Goal: Find specific page/section: Find specific page/section

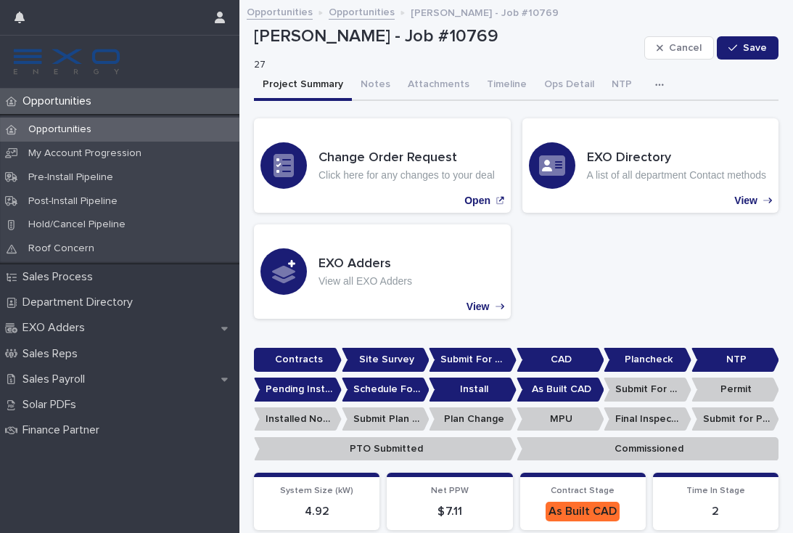
click at [66, 110] on div "Opportunities" at bounding box center [119, 101] width 239 height 25
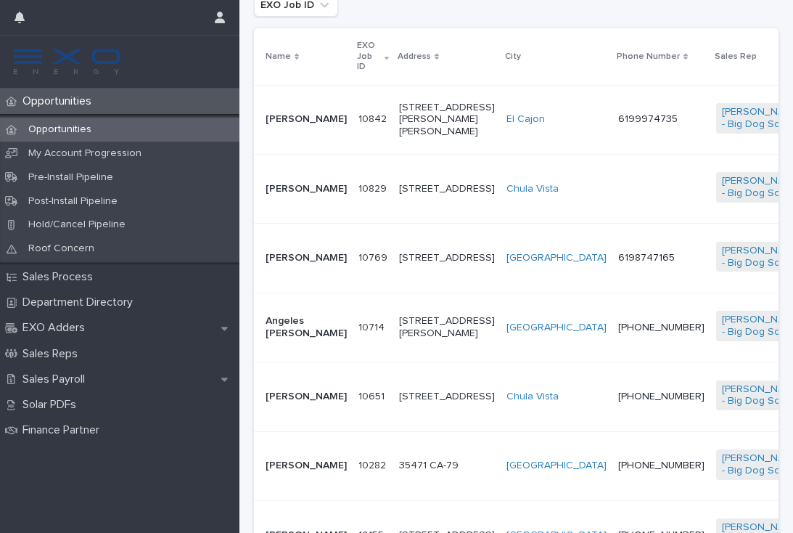
scroll to position [352, 0]
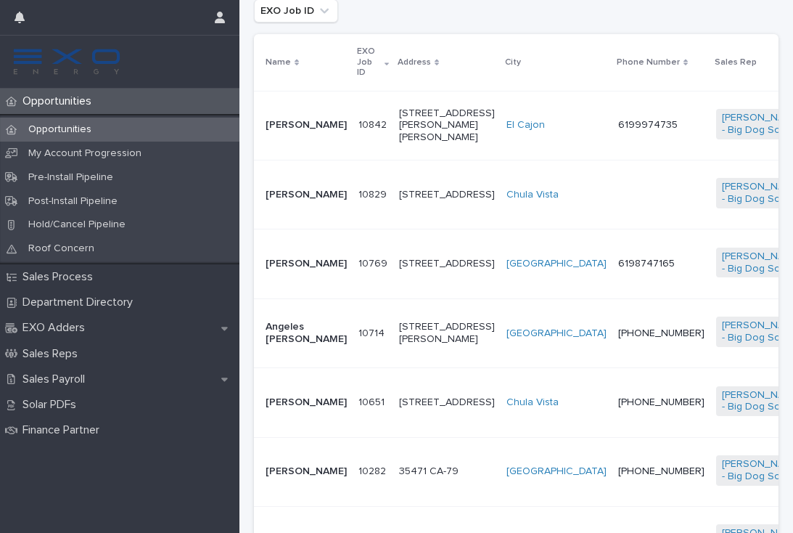
click at [612, 271] on td "6198747165" at bounding box center [661, 263] width 98 height 69
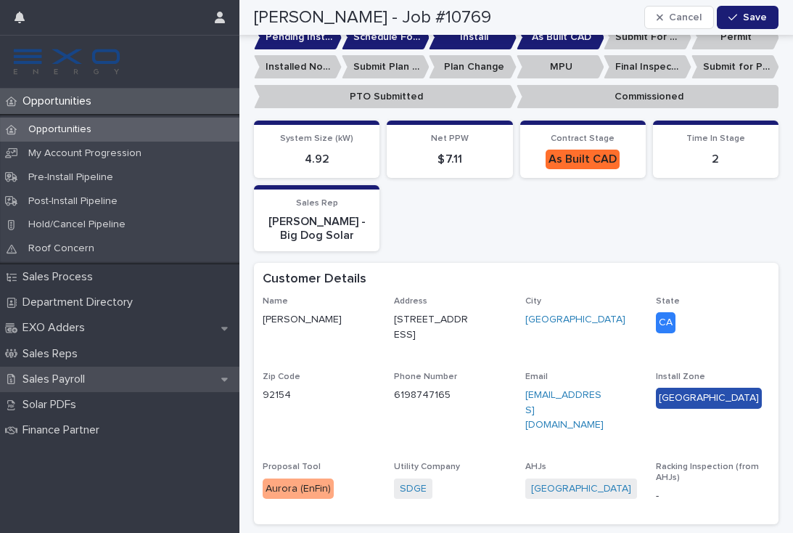
click at [70, 376] on p "Sales Payroll" at bounding box center [57, 379] width 80 height 14
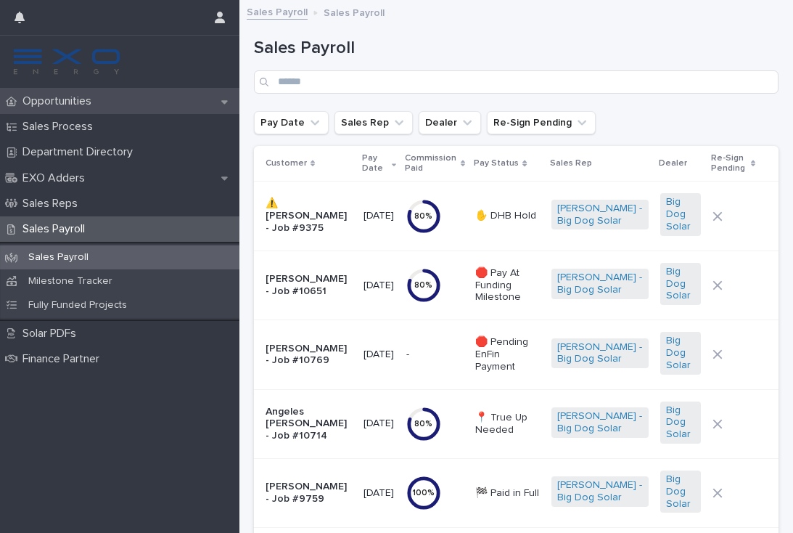
click at [66, 102] on p "Opportunities" at bounding box center [60, 101] width 86 height 14
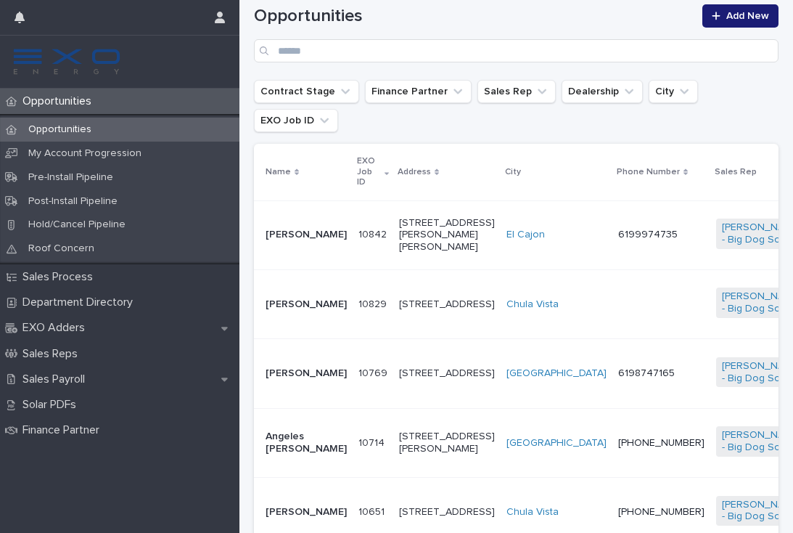
scroll to position [241, 0]
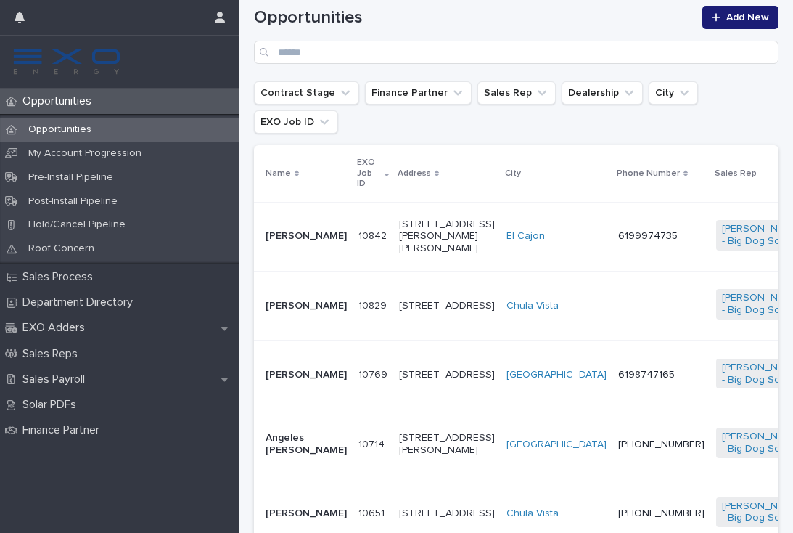
click at [612, 300] on td at bounding box center [661, 305] width 98 height 69
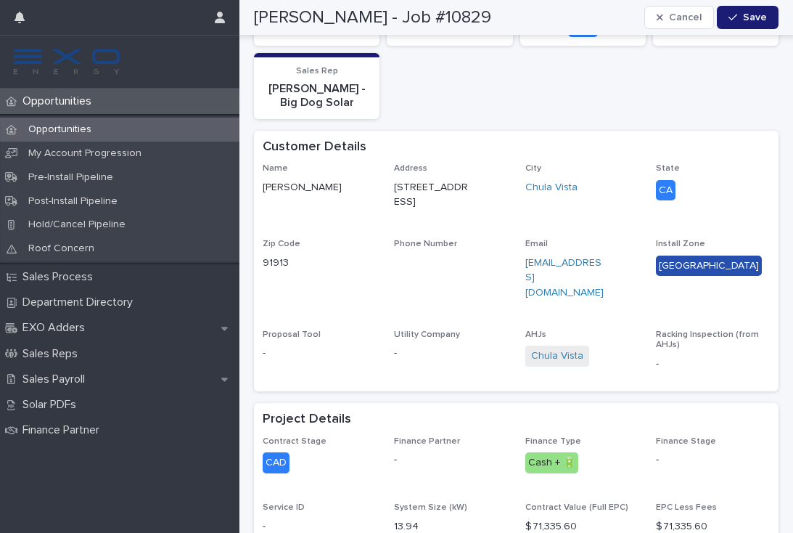
click at [64, 100] on p "Opportunities" at bounding box center [60, 101] width 86 height 14
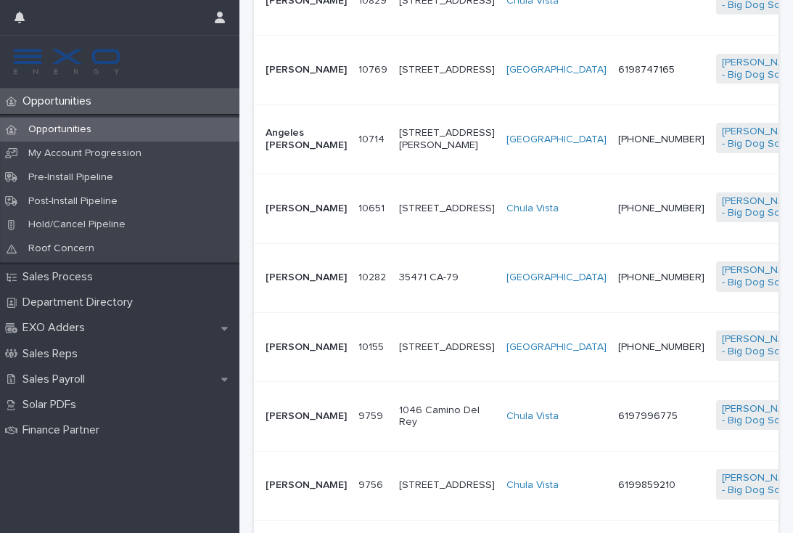
scroll to position [539, 0]
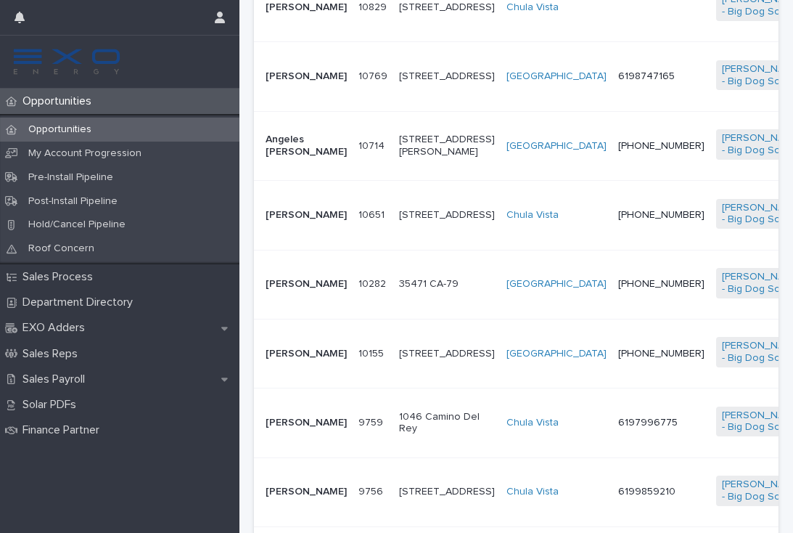
click at [72, 129] on p "Opportunities" at bounding box center [60, 129] width 86 height 12
